Goal: Task Accomplishment & Management: Manage account settings

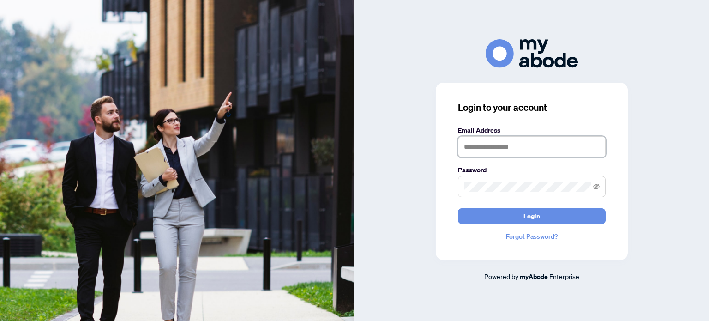
type input "**********"
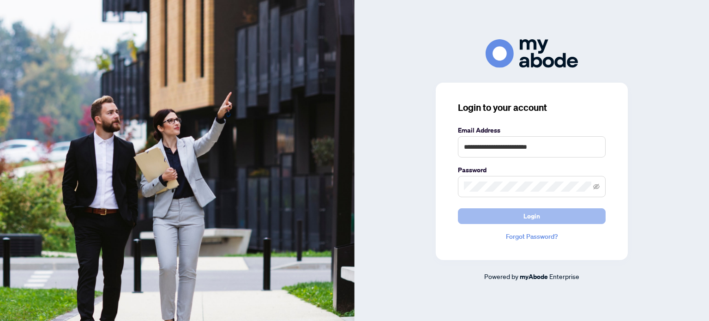
click at [473, 217] on button "Login" at bounding box center [532, 216] width 148 height 16
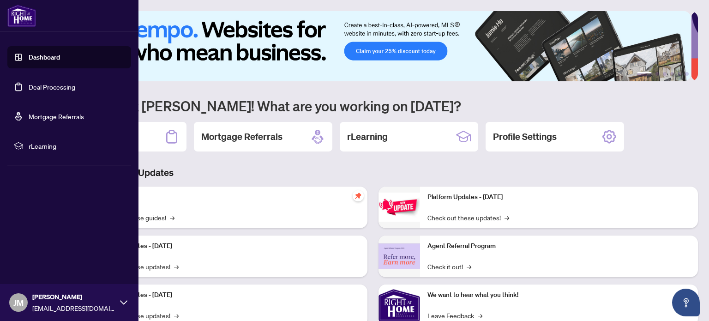
click at [29, 83] on link "Deal Processing" at bounding box center [52, 87] width 47 height 8
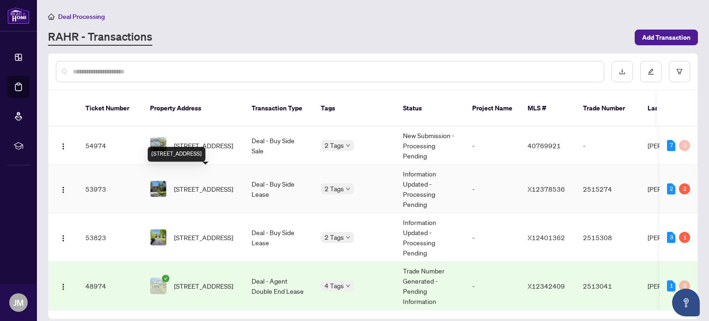
click at [188, 184] on span "[STREET_ADDRESS]" at bounding box center [203, 189] width 59 height 10
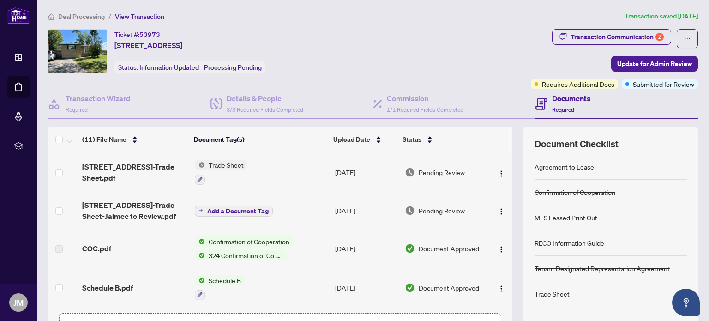
scroll to position [65, 0]
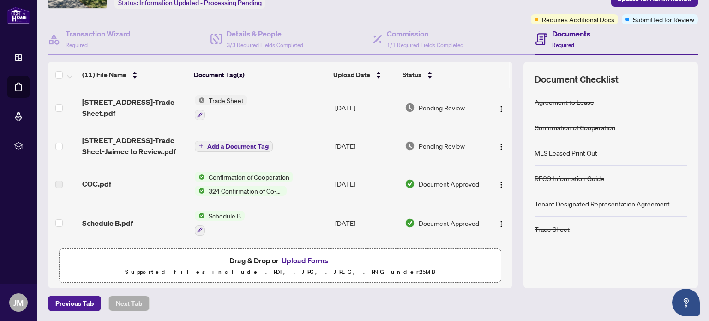
click at [294, 259] on button "Upload Forms" at bounding box center [305, 260] width 52 height 12
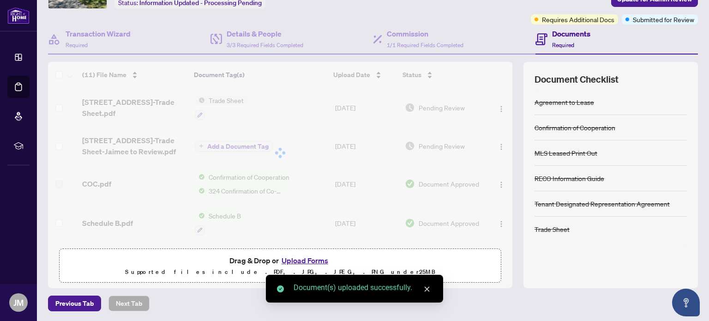
drag, startPoint x: 501, startPoint y: 121, endPoint x: 501, endPoint y: -39, distance: 159.8
click at [501, 0] on html "Dashboard Deal Processing Mortgage Referrals rLearning [PERSON_NAME] [EMAIL_ADD…" at bounding box center [354, 160] width 709 height 321
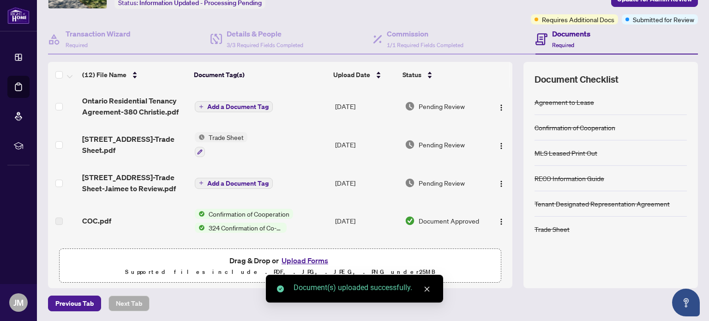
scroll to position [0, 0]
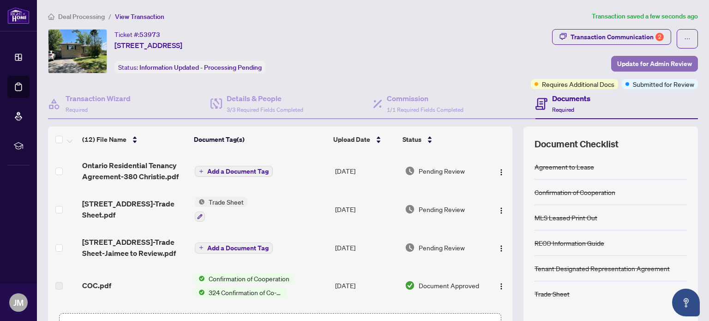
click at [636, 62] on span "Update for Admin Review" at bounding box center [654, 63] width 75 height 15
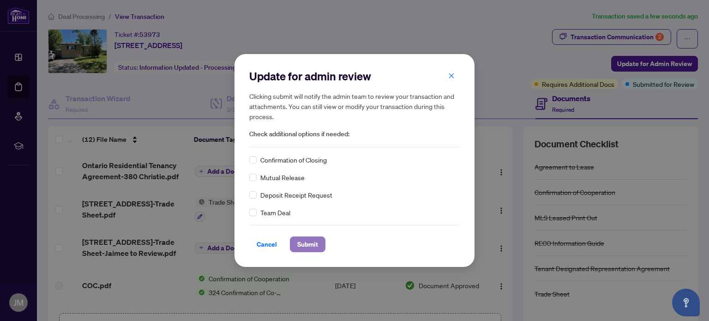
click at [306, 243] on span "Submit" at bounding box center [307, 244] width 21 height 15
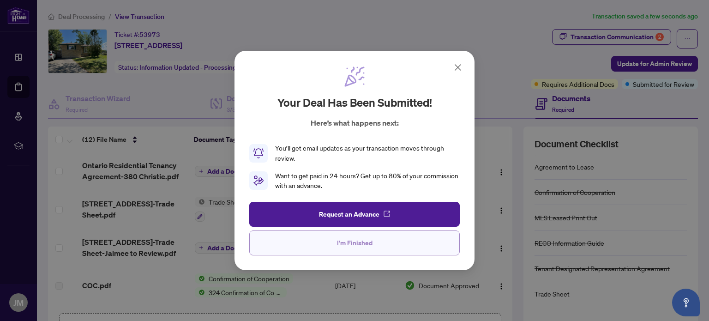
click at [333, 243] on button "I'm Finished" at bounding box center [354, 242] width 211 height 25
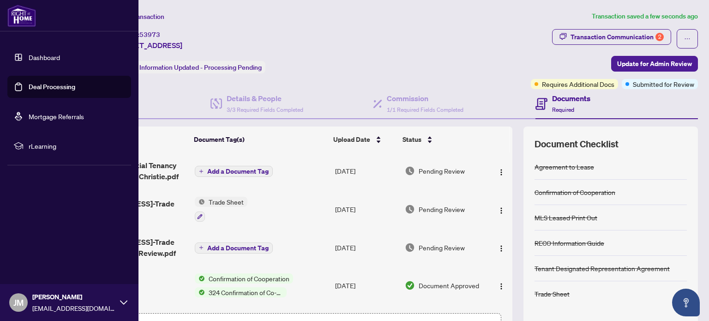
click at [33, 86] on link "Deal Processing" at bounding box center [52, 87] width 47 height 8
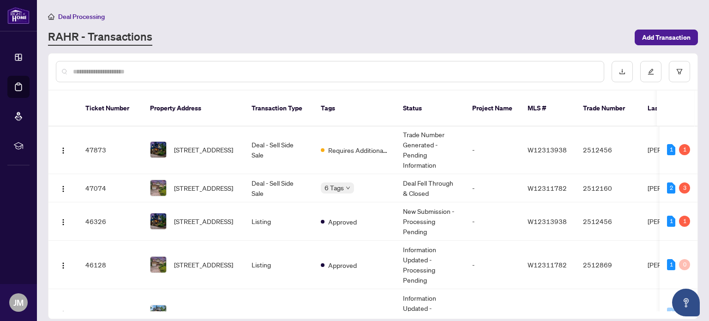
scroll to position [274, 0]
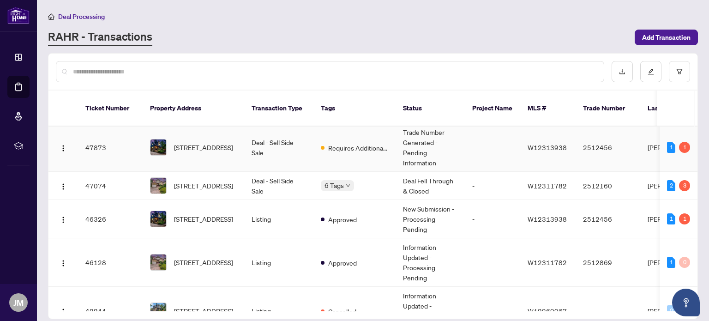
click at [364, 149] on td "Requires Additional Docs" at bounding box center [355, 147] width 82 height 48
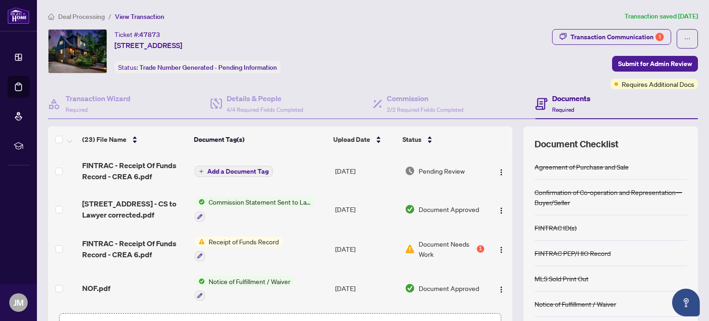
click at [419, 253] on span "Document Needs Work" at bounding box center [447, 249] width 56 height 20
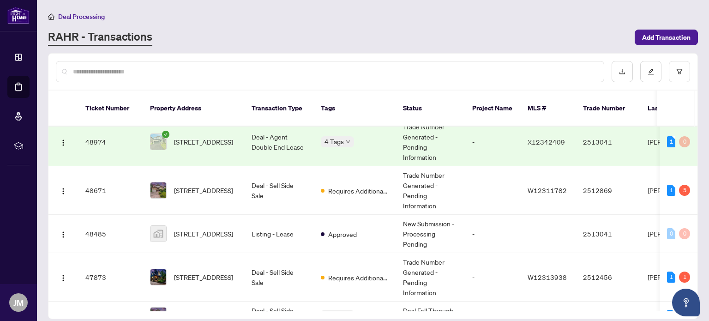
scroll to position [146, 0]
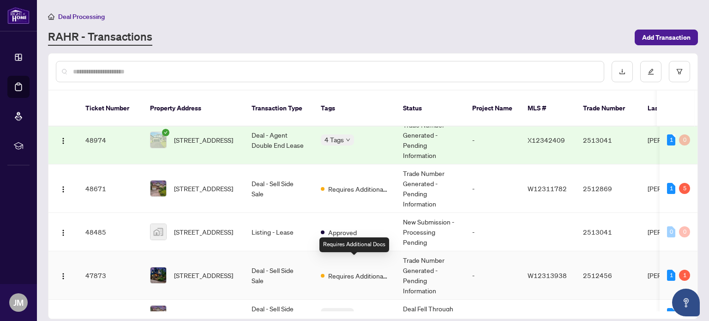
click at [345, 271] on span "Requires Additional Docs" at bounding box center [358, 276] width 60 height 10
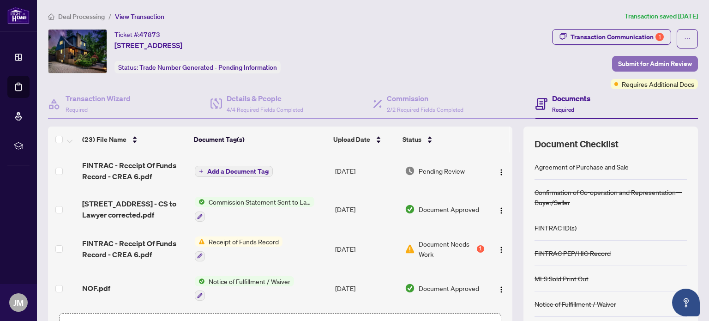
click at [652, 66] on span "Submit for Admin Review" at bounding box center [655, 63] width 74 height 15
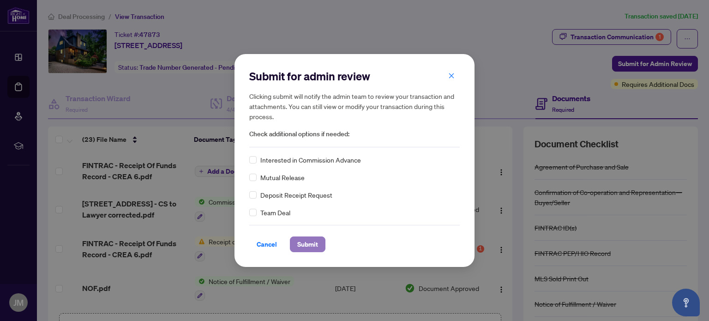
click at [305, 245] on span "Submit" at bounding box center [307, 244] width 21 height 15
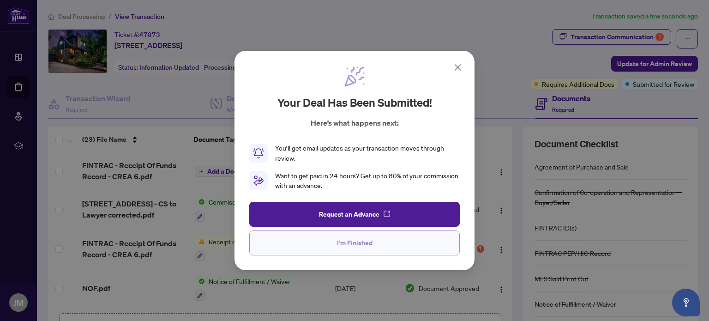
click at [348, 241] on span "I'm Finished" at bounding box center [355, 242] width 36 height 15
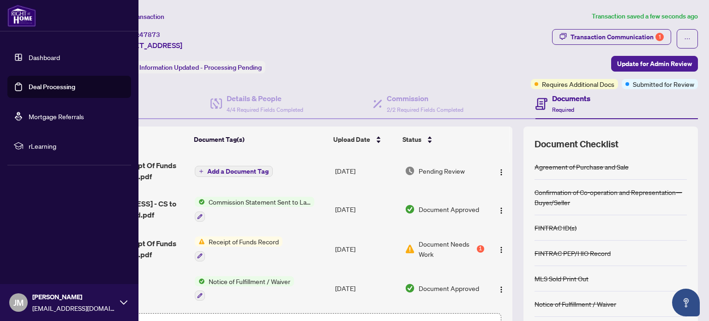
click at [48, 86] on link "Deal Processing" at bounding box center [52, 87] width 47 height 8
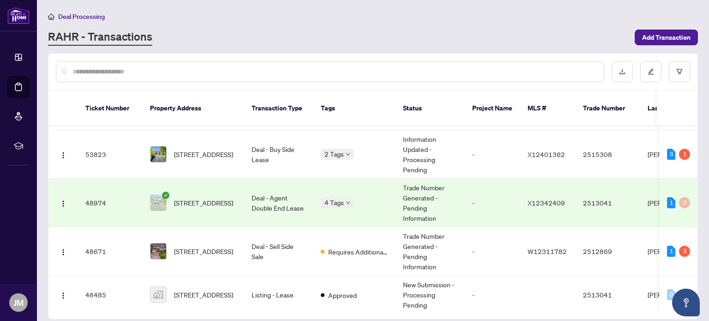
scroll to position [65, 0]
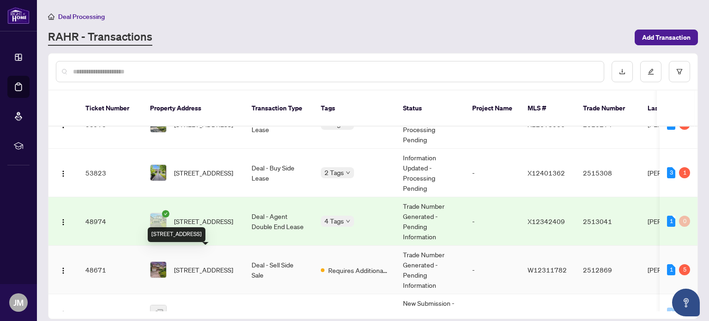
click at [208, 265] on span "[STREET_ADDRESS]" at bounding box center [203, 270] width 59 height 10
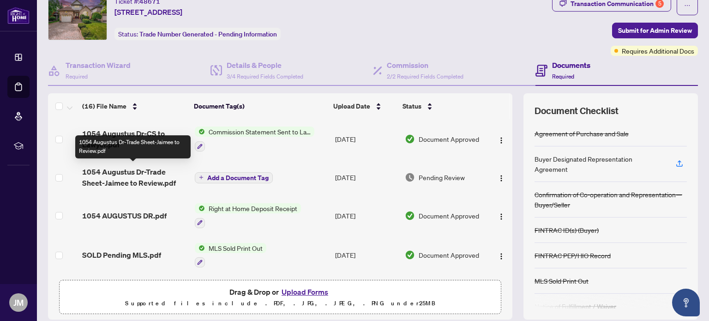
click at [127, 176] on span "1054 Augustus Dr-Trade Sheet-Jaimee to Review.pdf" at bounding box center [134, 177] width 105 height 22
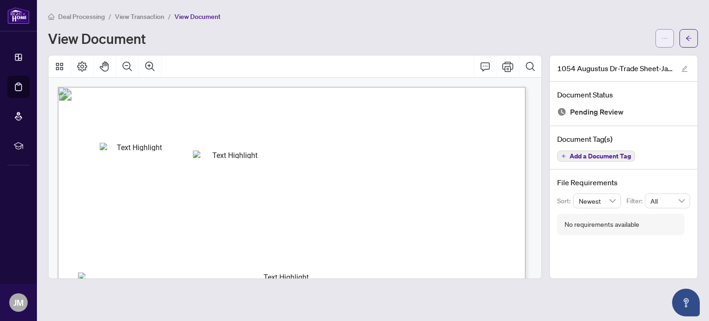
click at [670, 43] on button "button" at bounding box center [665, 38] width 18 height 18
click at [613, 61] on span "Download" at bounding box center [632, 58] width 70 height 10
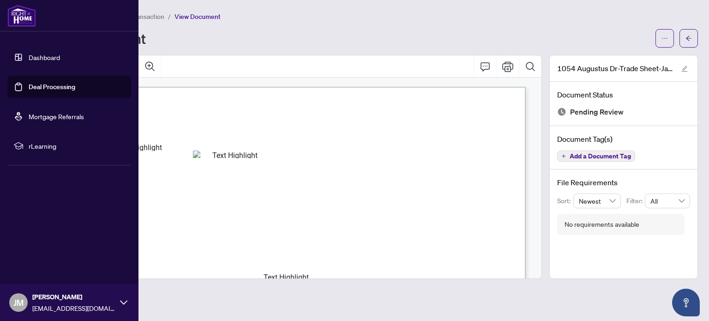
click at [61, 83] on link "Deal Processing" at bounding box center [52, 87] width 47 height 8
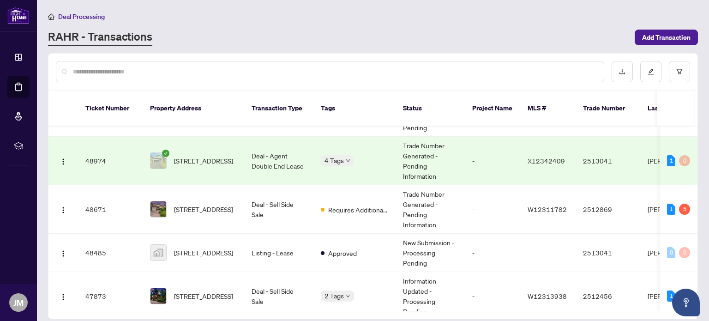
scroll to position [127, 0]
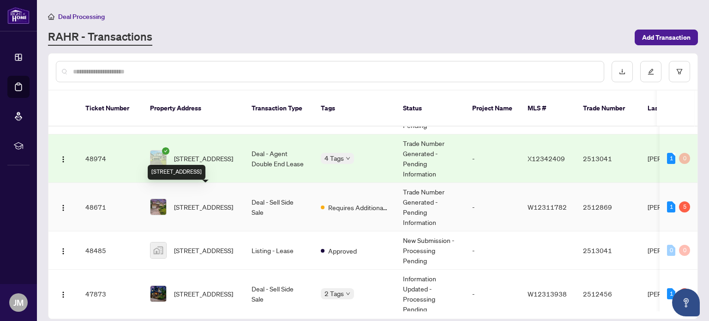
click at [203, 202] on span "[STREET_ADDRESS]" at bounding box center [203, 207] width 59 height 10
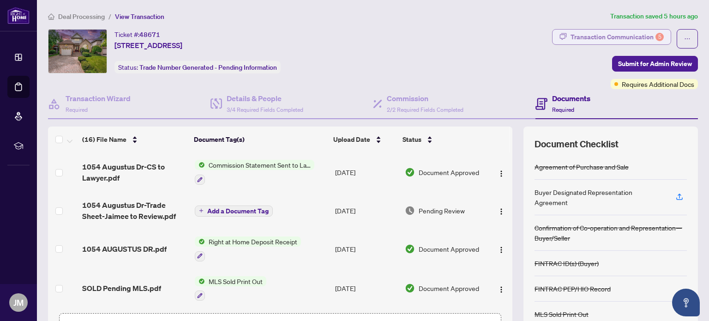
click at [621, 32] on div "Transaction Communication 5" at bounding box center [617, 37] width 93 height 15
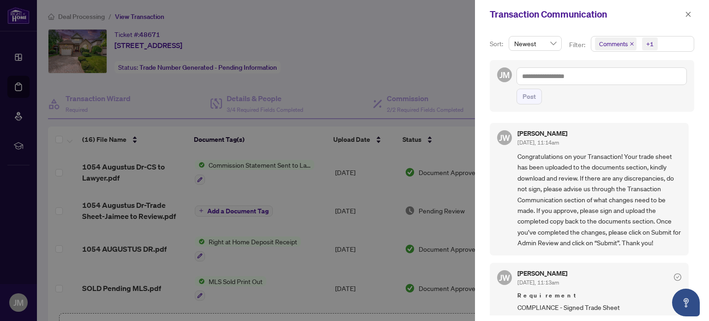
click at [277, 136] on div at bounding box center [354, 160] width 709 height 321
click at [310, 108] on div at bounding box center [354, 160] width 709 height 321
click at [687, 18] on icon "close" at bounding box center [688, 14] width 6 height 6
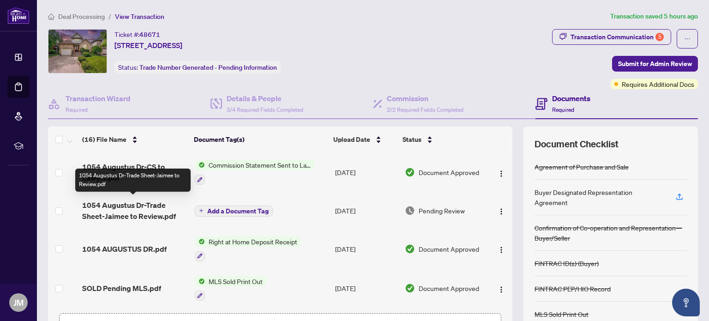
click at [126, 205] on span "1054 Augustus Dr-Trade Sheet-Jaimee to Review.pdf" at bounding box center [134, 210] width 105 height 22
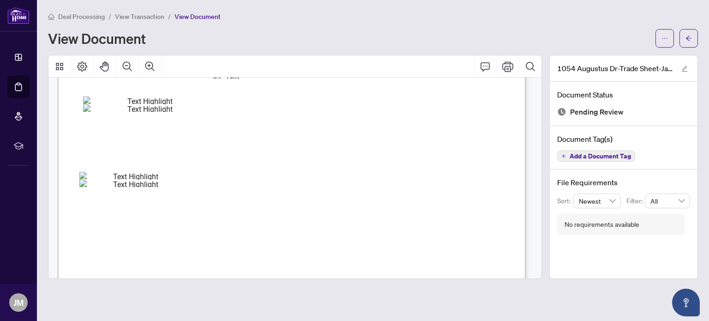
scroll to position [232, 0]
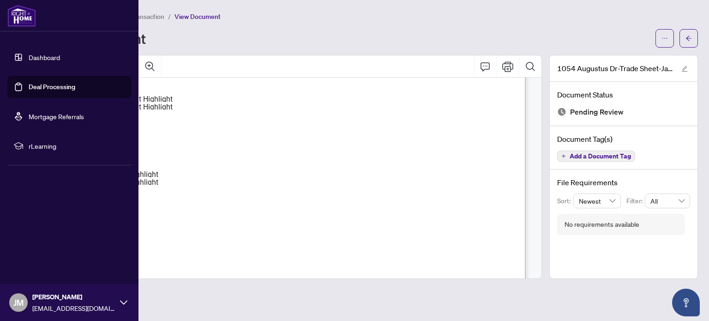
click at [29, 83] on link "Deal Processing" at bounding box center [52, 87] width 47 height 8
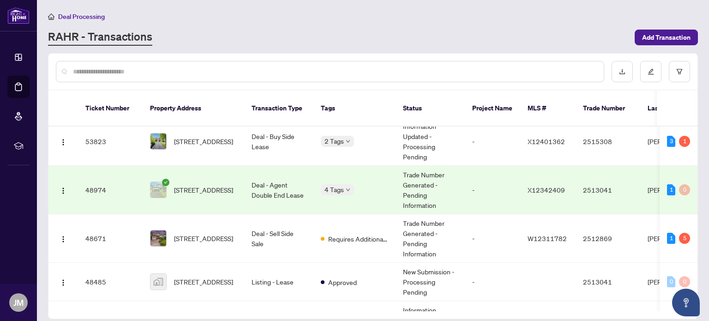
scroll to position [114, 0]
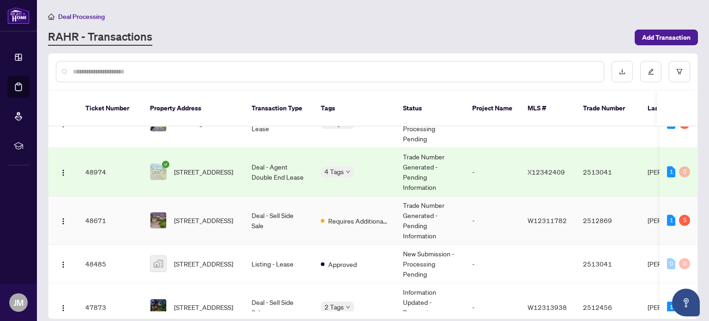
click at [232, 215] on span "[STREET_ADDRESS]" at bounding box center [203, 220] width 59 height 10
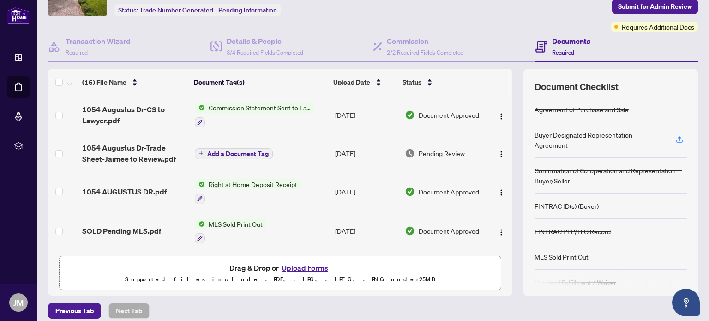
scroll to position [65, 0]
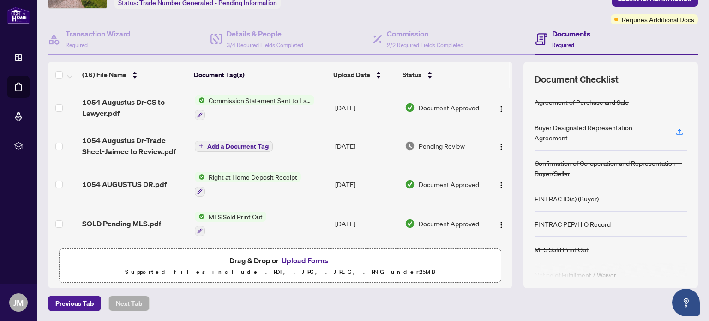
click at [303, 259] on button "Upload Forms" at bounding box center [305, 260] width 52 height 12
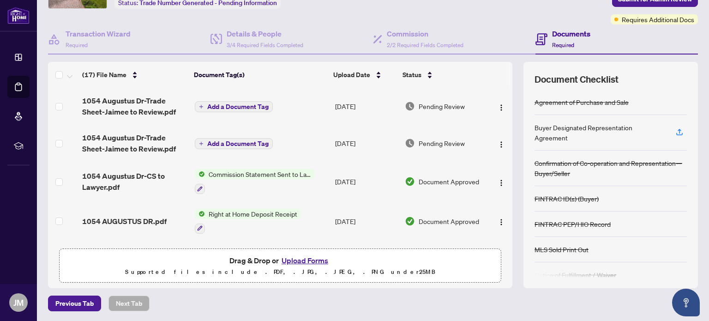
scroll to position [0, 0]
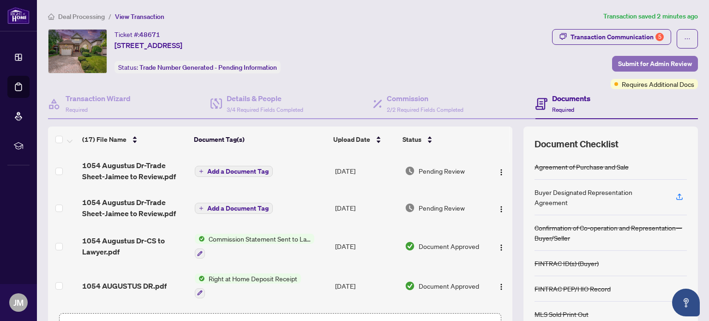
click at [646, 58] on span "Submit for Admin Review" at bounding box center [655, 63] width 74 height 15
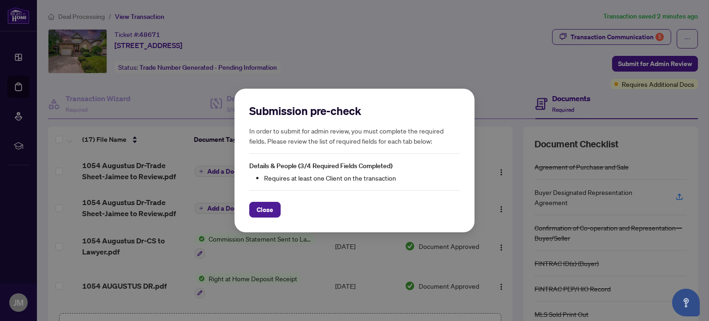
click at [428, 66] on div "Submission pre-check In order to submit for admin review, you must complete the…" at bounding box center [354, 160] width 709 height 321
click at [266, 218] on div "Submission pre-check In order to submit for admin review, you must complete the…" at bounding box center [355, 161] width 240 height 144
click at [265, 207] on span "Close" at bounding box center [265, 209] width 17 height 15
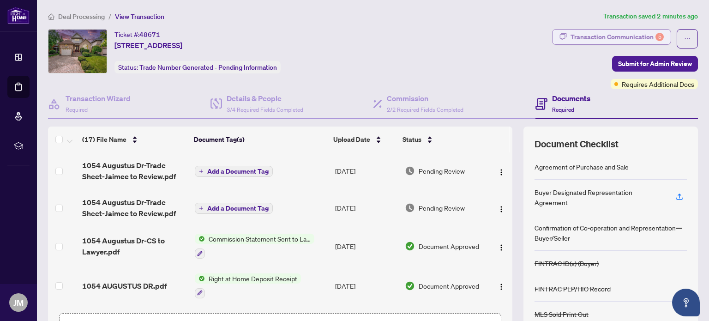
click at [604, 34] on div "Transaction Communication 5" at bounding box center [617, 37] width 93 height 15
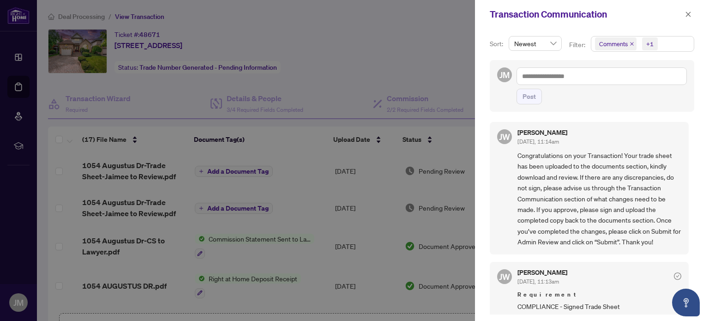
click at [397, 62] on div at bounding box center [354, 160] width 709 height 321
click at [690, 13] on icon "close" at bounding box center [688, 14] width 6 height 6
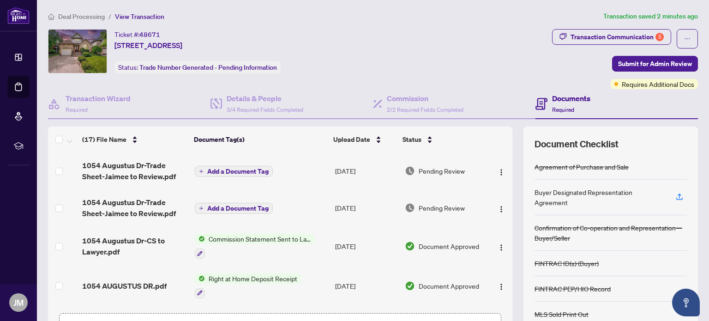
scroll to position [65, 0]
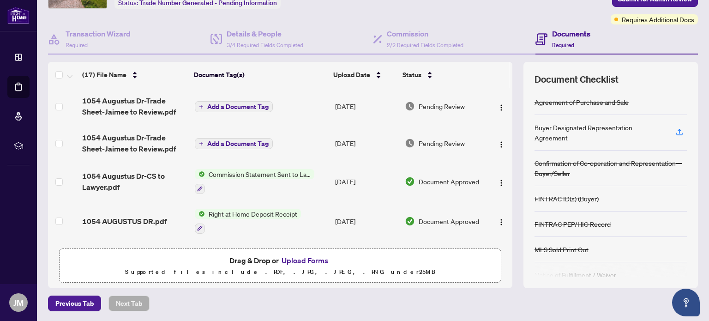
click at [308, 255] on button "Upload Forms" at bounding box center [305, 260] width 52 height 12
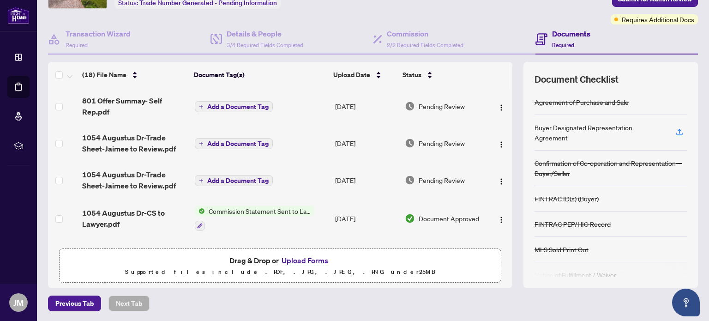
click at [307, 261] on button "Upload Forms" at bounding box center [305, 260] width 52 height 12
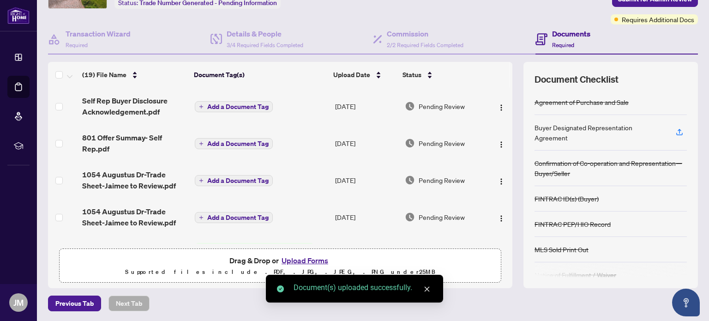
scroll to position [0, 0]
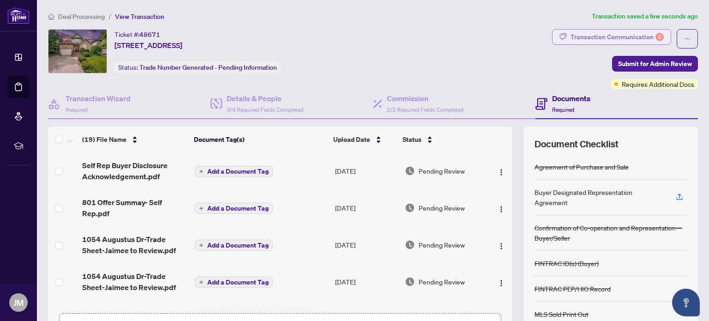
click at [612, 38] on div "Transaction Communication 5" at bounding box center [617, 37] width 93 height 15
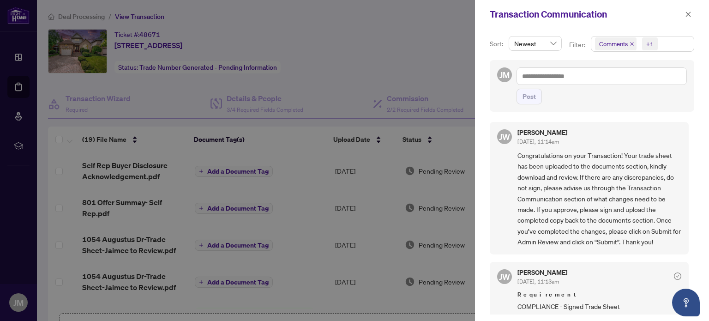
click at [691, 145] on div "Sort: Newest Filter: Comments +1 JM Post [PERSON_NAME] [DATE], 11:14am Congratu…" at bounding box center [592, 175] width 234 height 292
click at [663, 120] on div "[PERSON_NAME] [DATE], 11:14am Congratulations on your Transaction! Your trade s…" at bounding box center [592, 215] width 205 height 198
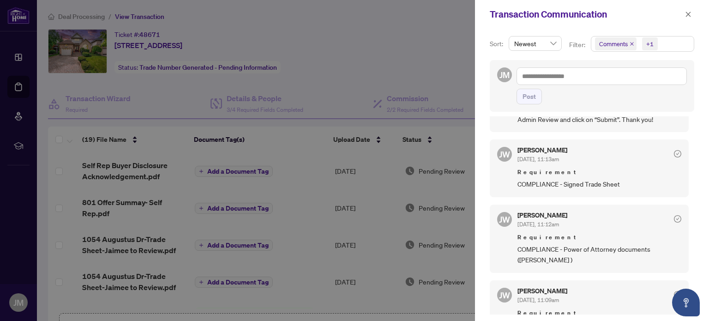
scroll to position [157, 0]
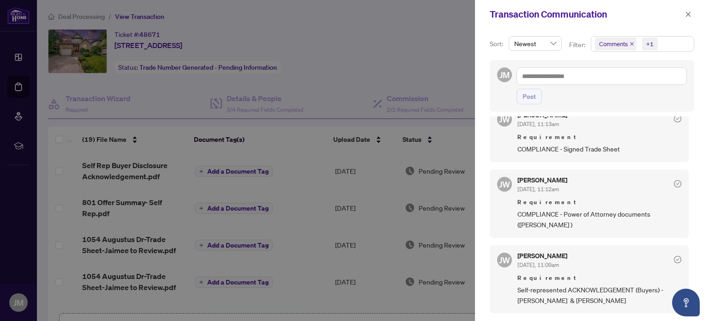
click at [390, 54] on div at bounding box center [354, 160] width 709 height 321
click at [690, 18] on span "button" at bounding box center [688, 14] width 6 height 15
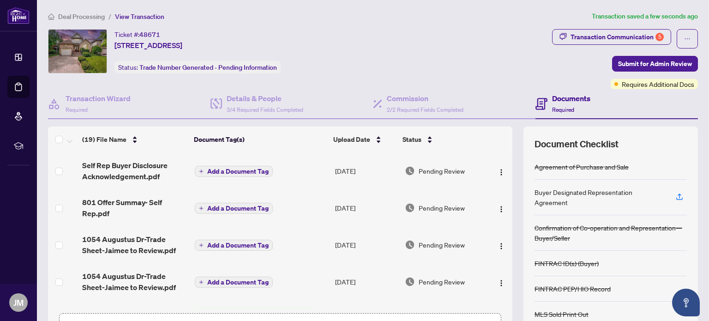
drag, startPoint x: 506, startPoint y: 167, endPoint x: 503, endPoint y: 175, distance: 8.3
click at [495, 247] on div "(19) File Name Document Tag(s) Upload Date Status Self Rep Buyer Disclosure Ack…" at bounding box center [373, 240] width 650 height 226
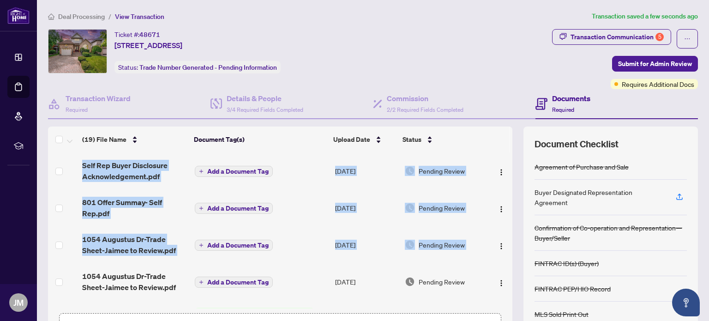
scroll to position [65, 0]
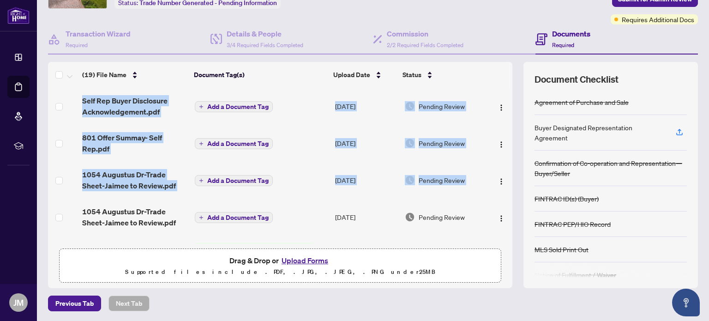
click at [308, 259] on button "Upload Forms" at bounding box center [305, 260] width 52 height 12
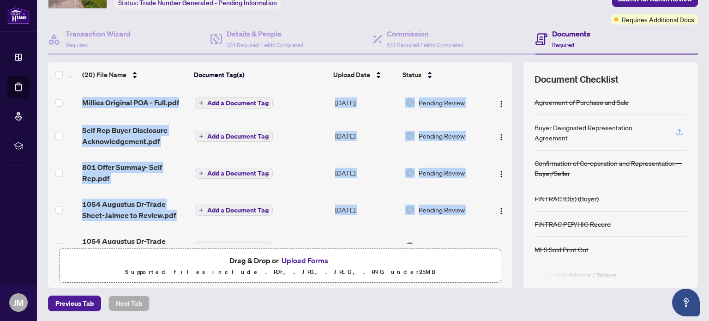
click at [676, 129] on icon "button" at bounding box center [680, 132] width 8 height 8
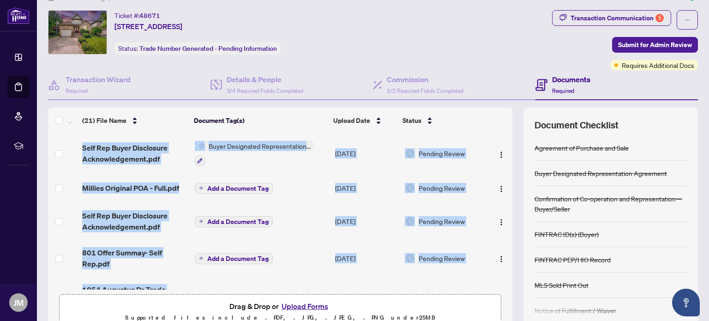
scroll to position [18, 0]
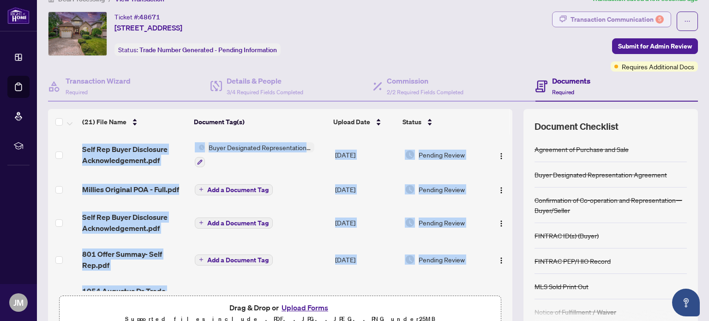
click at [576, 12] on div "Transaction Communication 5" at bounding box center [617, 19] width 93 height 15
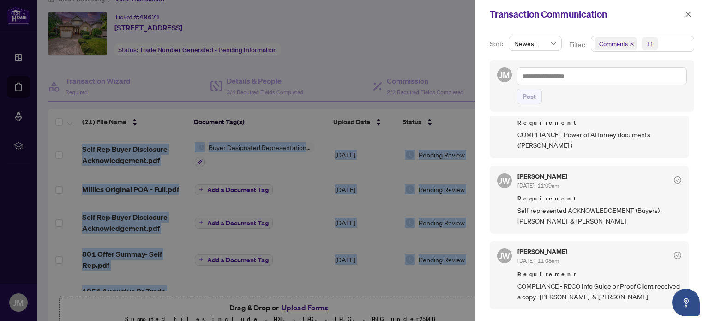
scroll to position [238, 0]
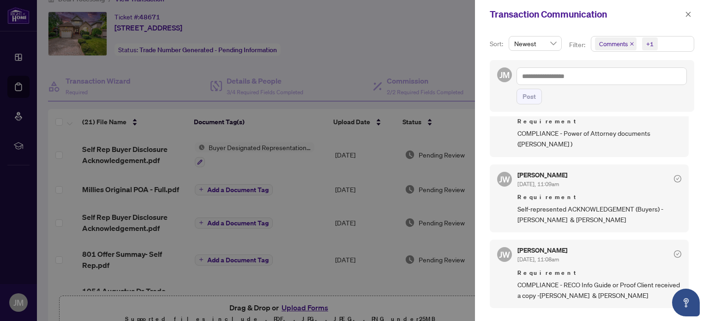
click at [418, 46] on div at bounding box center [354, 160] width 709 height 321
click at [683, 12] on button "button" at bounding box center [688, 14] width 12 height 11
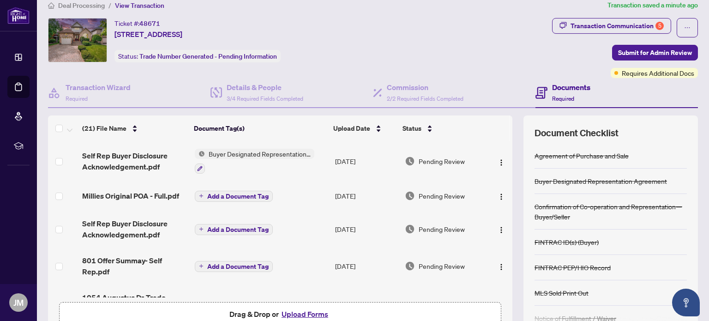
scroll to position [0, 0]
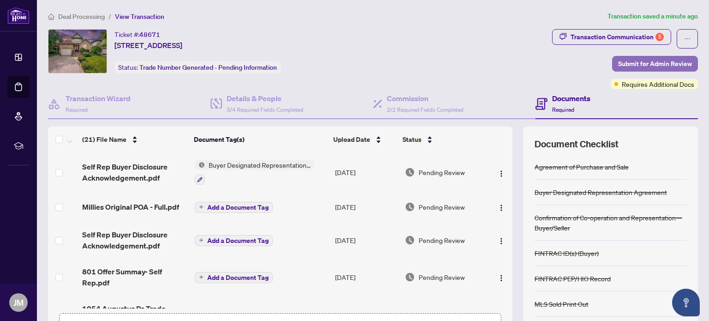
click at [640, 60] on span "Submit for Admin Review" at bounding box center [655, 63] width 74 height 15
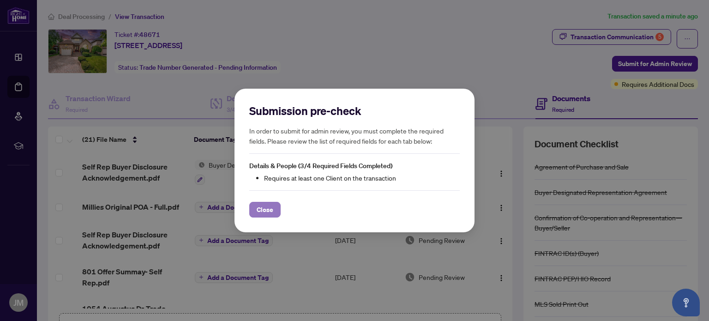
click at [268, 208] on span "Close" at bounding box center [265, 209] width 17 height 15
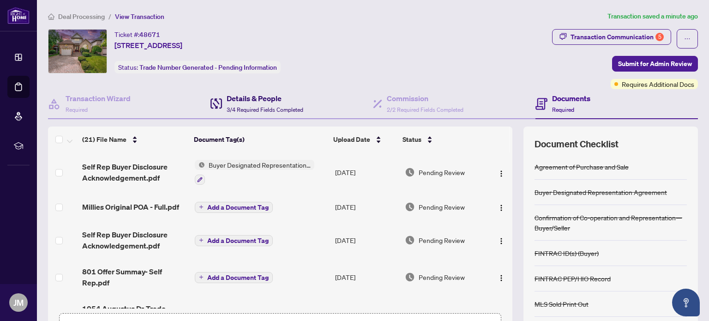
click at [259, 106] on span "3/4 Required Fields Completed" at bounding box center [265, 109] width 77 height 7
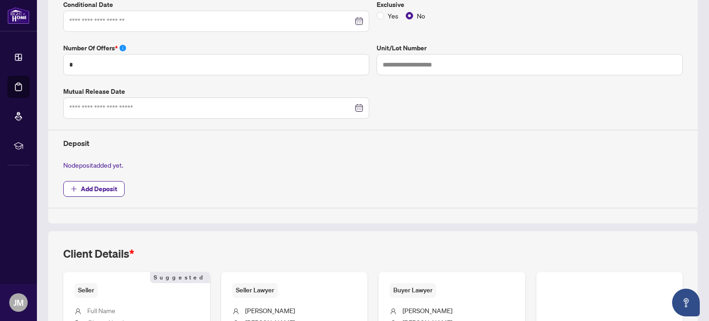
type input "**********"
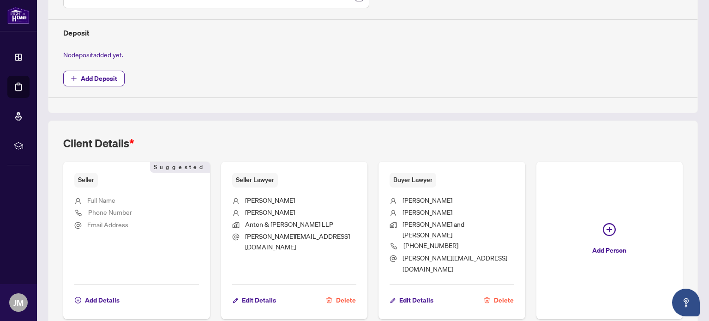
scroll to position [382, 0]
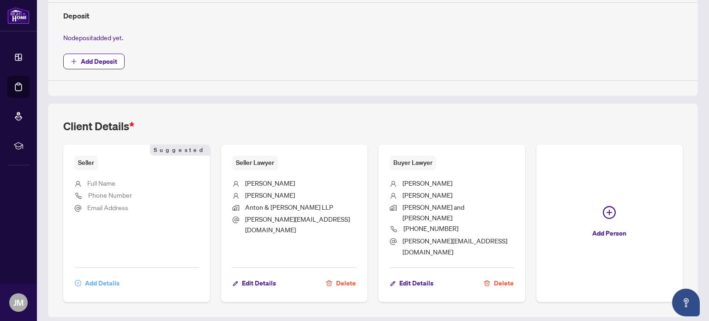
click at [95, 276] on span "Add Details" at bounding box center [102, 283] width 35 height 15
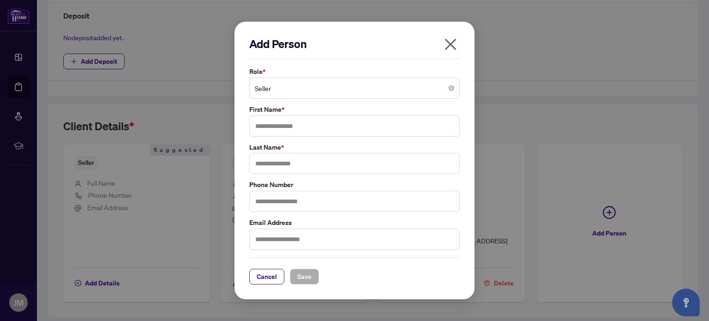
click at [279, 82] on span "Seller" at bounding box center [354, 88] width 199 height 18
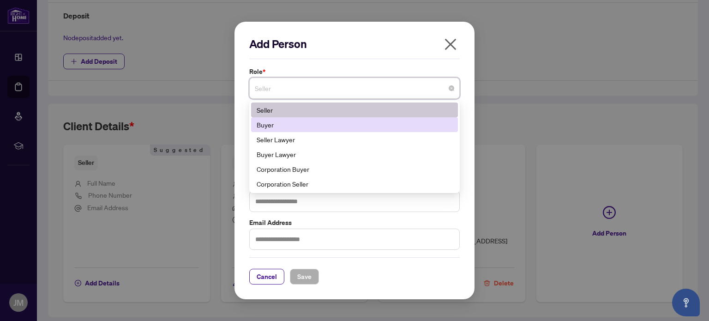
click at [275, 126] on div "Buyer" at bounding box center [355, 125] width 196 height 10
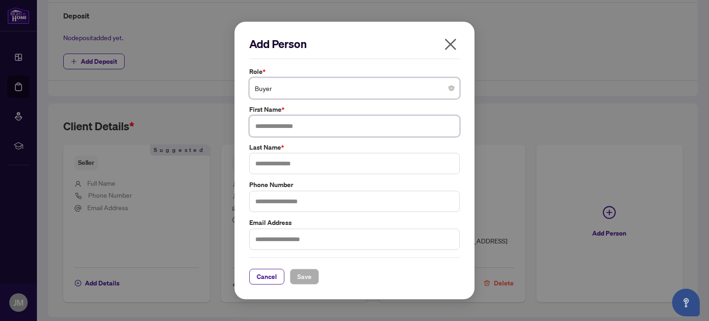
click at [275, 127] on input "text" at bounding box center [354, 125] width 211 height 21
type input "*****"
type input "********"
click at [301, 277] on span "Save" at bounding box center [304, 276] width 14 height 15
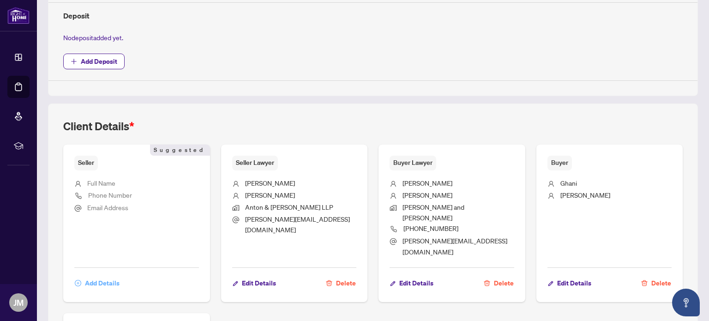
click at [90, 276] on span "Add Details" at bounding box center [102, 283] width 35 height 15
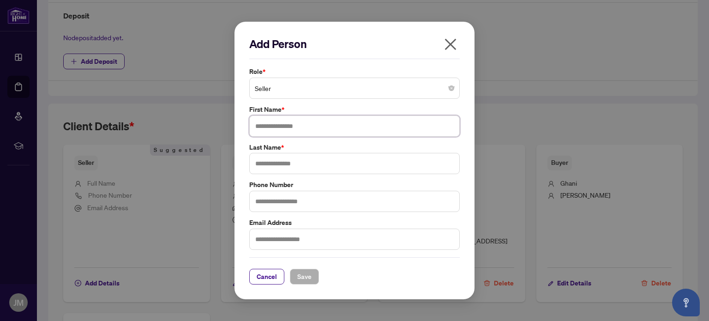
click at [290, 127] on input "text" at bounding box center [354, 125] width 211 height 21
type input "******"
click at [273, 168] on input "text" at bounding box center [354, 163] width 211 height 21
paste input "*********"
click at [259, 166] on input "*********" at bounding box center [354, 163] width 211 height 21
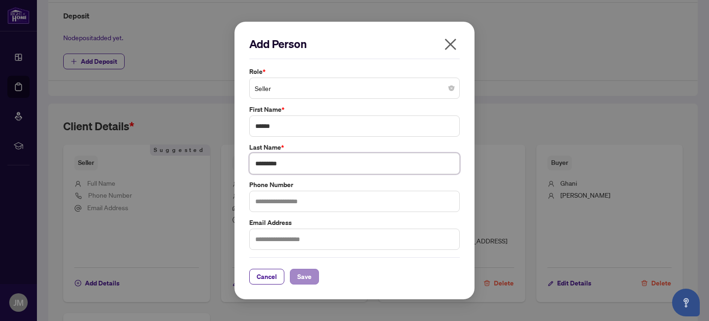
type input "*********"
click at [301, 275] on span "Save" at bounding box center [304, 276] width 14 height 15
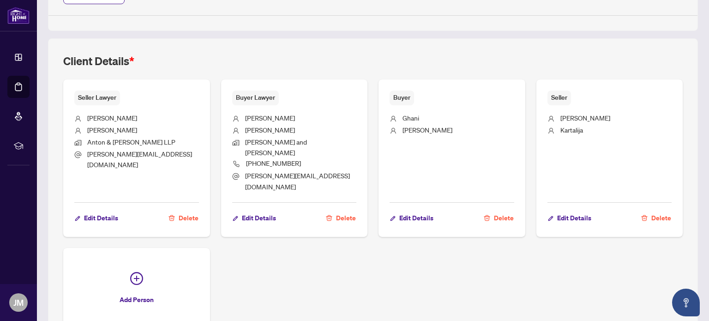
scroll to position [450, 0]
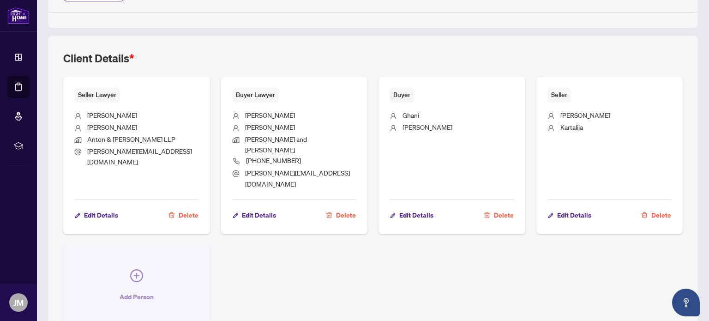
click at [141, 269] on icon "plus-circle" at bounding box center [136, 275] width 13 height 13
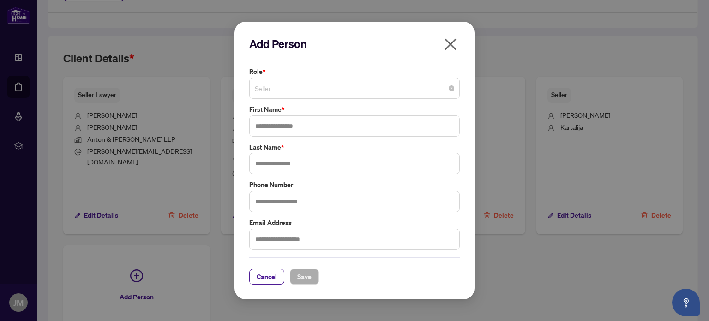
click at [287, 97] on span "Seller" at bounding box center [354, 88] width 199 height 18
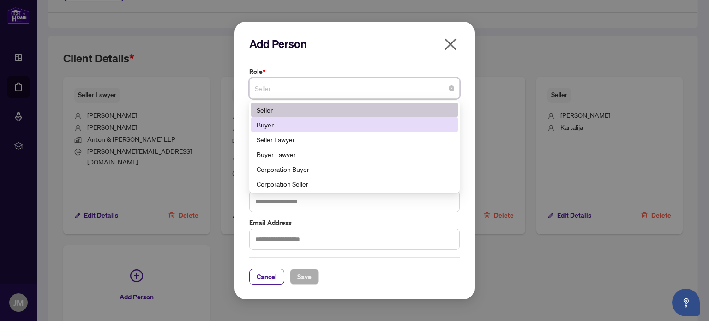
click at [277, 123] on div "Buyer" at bounding box center [355, 125] width 196 height 10
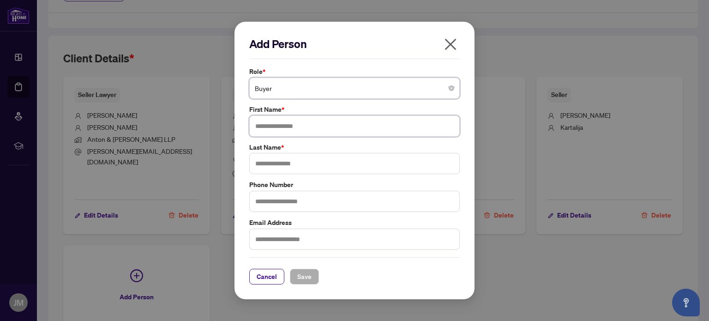
click at [280, 132] on input "text" at bounding box center [354, 125] width 211 height 21
type input "*****"
type input "********"
click at [305, 276] on span "Save" at bounding box center [304, 276] width 14 height 15
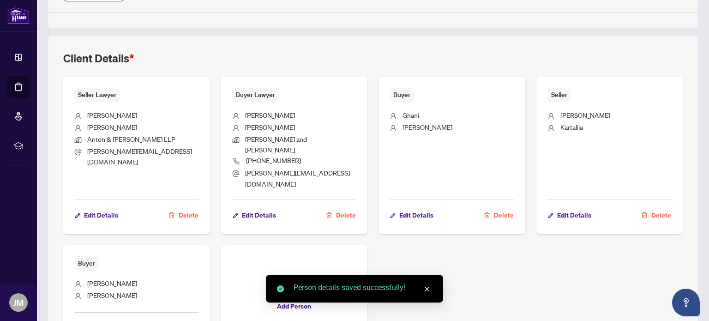
drag, startPoint x: 584, startPoint y: 130, endPoint x: 607, endPoint y: 193, distance: 67.1
click at [607, 193] on div "Seller [PERSON_NAME] Edit Details Delete" at bounding box center [610, 155] width 147 height 157
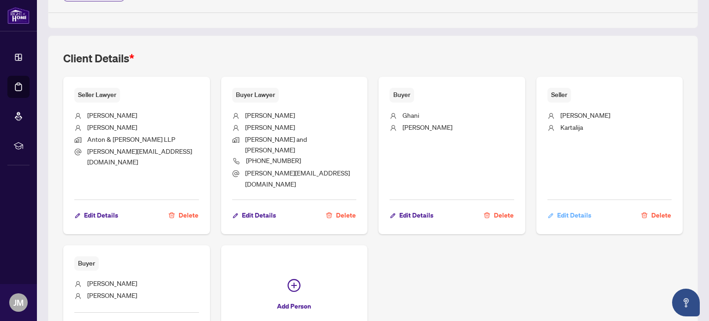
click at [548, 213] on icon "button" at bounding box center [550, 215] width 5 height 5
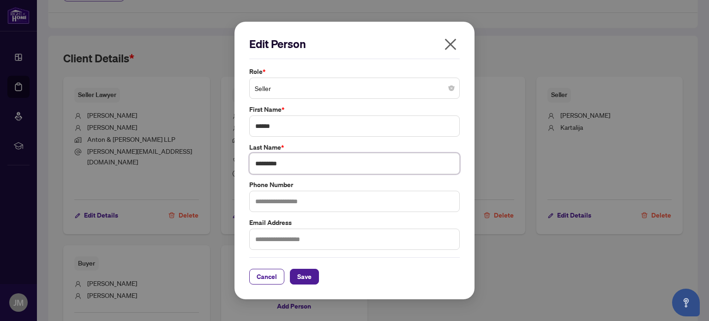
click at [284, 169] on input "*********" at bounding box center [354, 163] width 211 height 21
type input "*********"
click at [306, 283] on span "Save" at bounding box center [304, 276] width 14 height 15
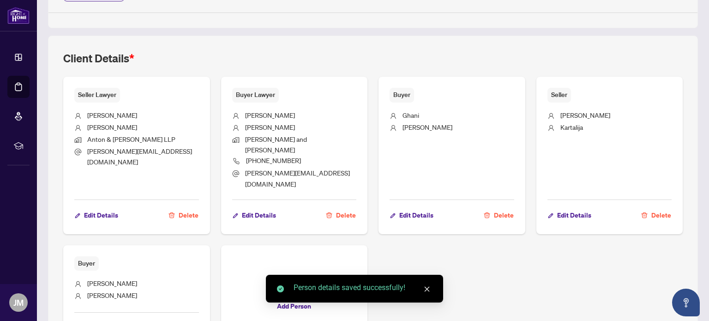
scroll to position [0, 0]
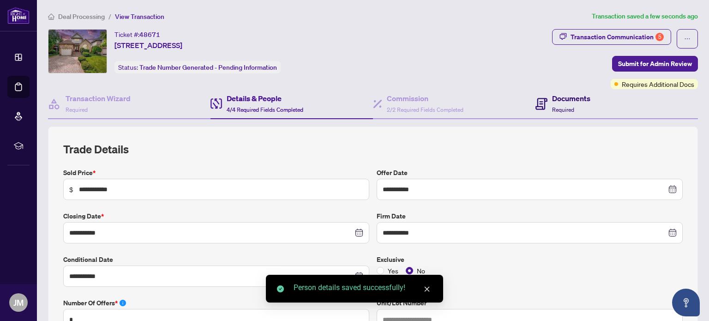
click at [557, 93] on h4 "Documents" at bounding box center [571, 98] width 38 height 11
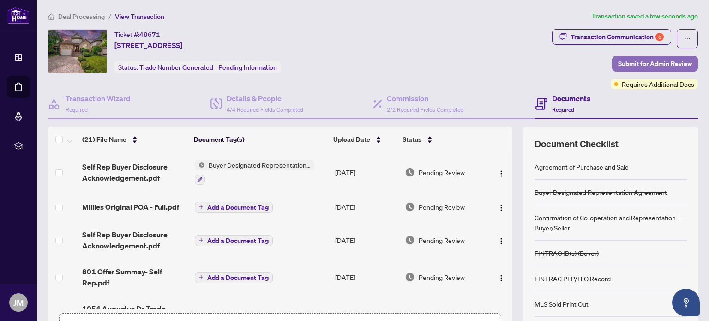
click at [630, 64] on span "Submit for Admin Review" at bounding box center [655, 63] width 74 height 15
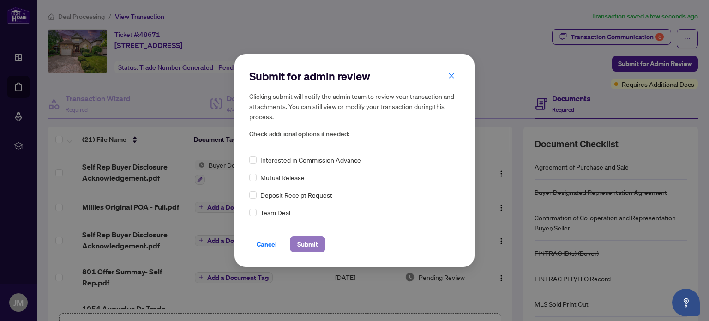
click at [310, 243] on span "Submit" at bounding box center [307, 244] width 21 height 15
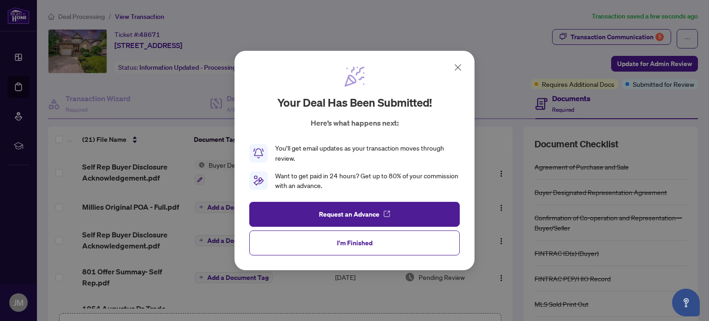
click at [310, 243] on button "I'm Finished" at bounding box center [354, 242] width 211 height 25
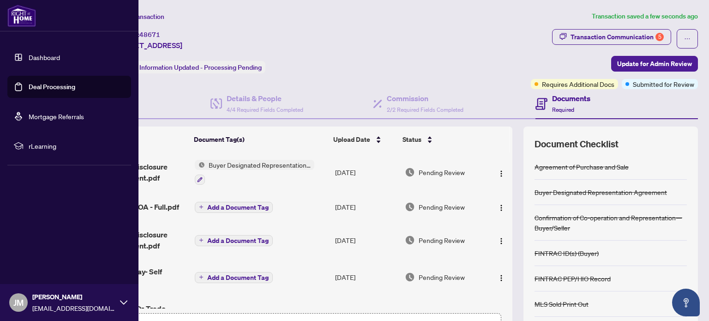
click at [29, 91] on link "Deal Processing" at bounding box center [52, 87] width 47 height 8
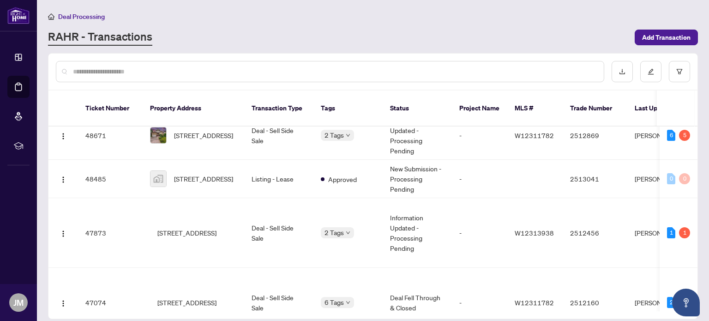
scroll to position [201, 0]
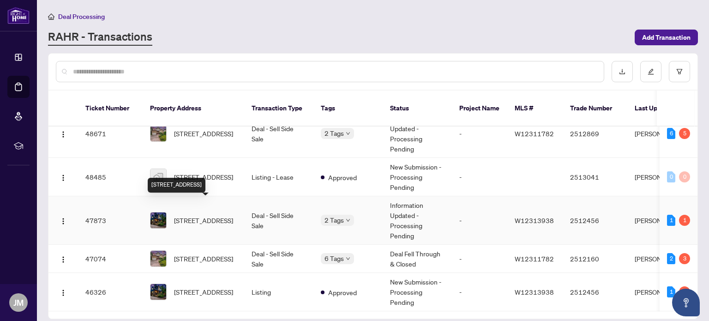
click at [194, 215] on span "[STREET_ADDRESS]" at bounding box center [203, 220] width 59 height 10
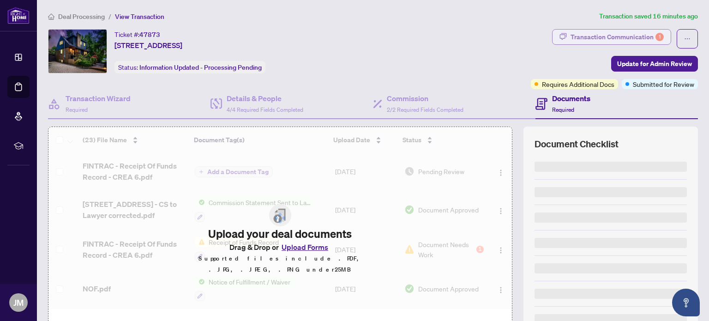
click at [617, 30] on div "Transaction Communication 1" at bounding box center [617, 37] width 93 height 15
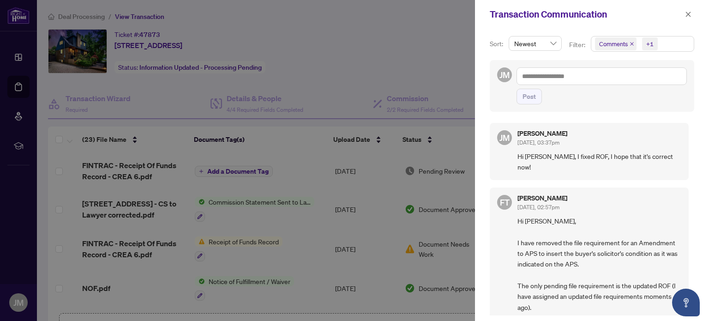
click at [419, 40] on div at bounding box center [354, 160] width 709 height 321
click at [689, 12] on icon "close" at bounding box center [688, 14] width 6 height 6
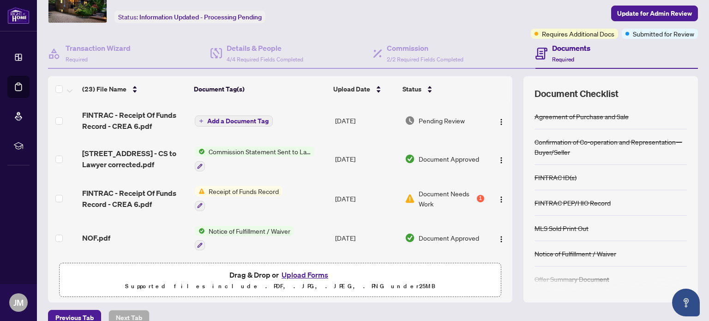
scroll to position [65, 0]
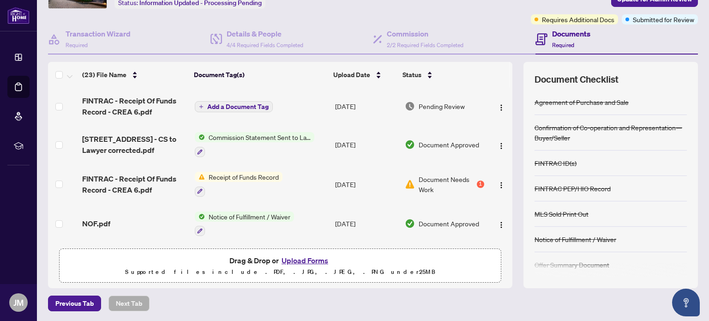
click at [303, 259] on button "Upload Forms" at bounding box center [305, 260] width 52 height 12
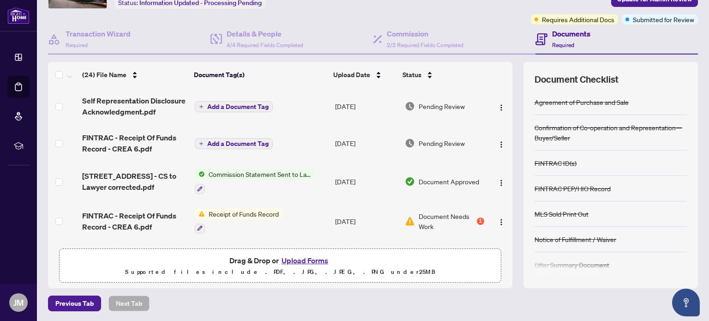
scroll to position [0, 0]
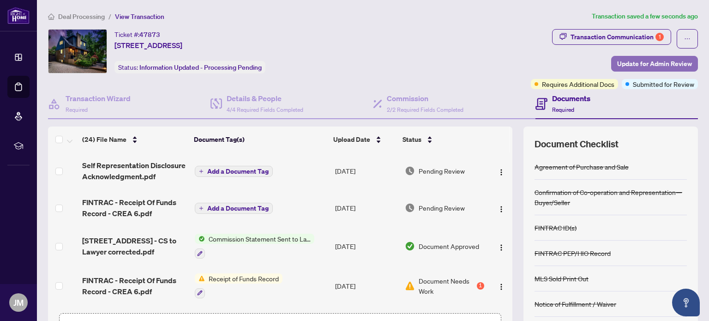
click at [635, 64] on span "Update for Admin Review" at bounding box center [654, 63] width 75 height 15
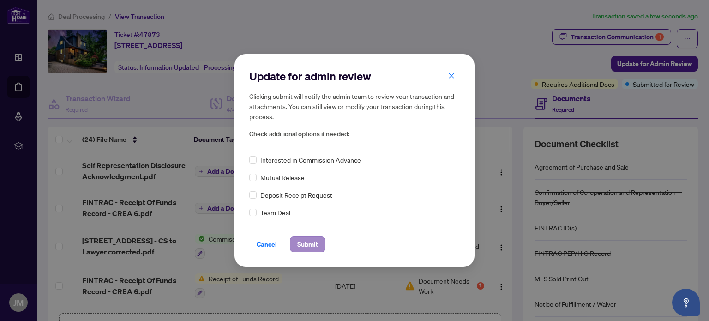
click at [311, 236] on div "Cancel Submit" at bounding box center [354, 238] width 211 height 27
click at [311, 239] on span "Submit" at bounding box center [307, 244] width 21 height 15
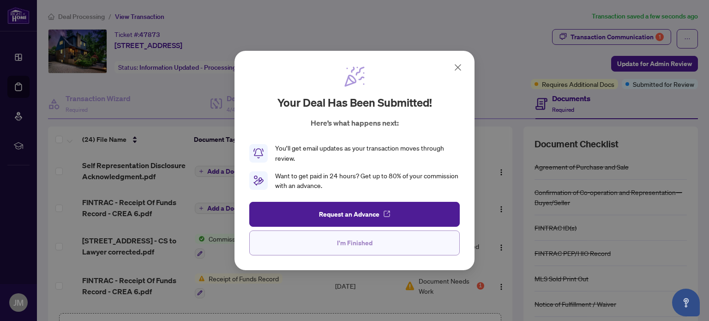
click at [348, 244] on span "I'm Finished" at bounding box center [355, 242] width 36 height 15
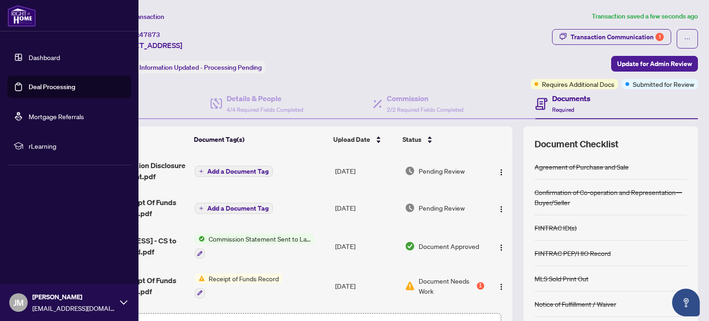
click at [43, 86] on link "Deal Processing" at bounding box center [52, 87] width 47 height 8
